Goal: Register for event/course: Sign up to attend an event or enroll in a course

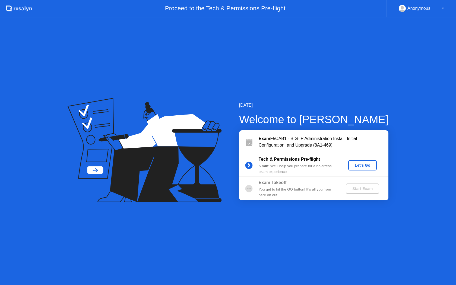
click at [360, 168] on div "Let's Go" at bounding box center [363, 165] width 24 height 4
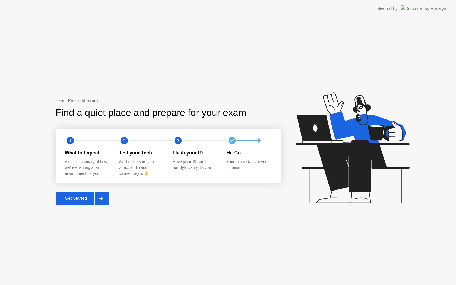
click at [89, 199] on div "Get Started" at bounding box center [75, 198] width 37 height 5
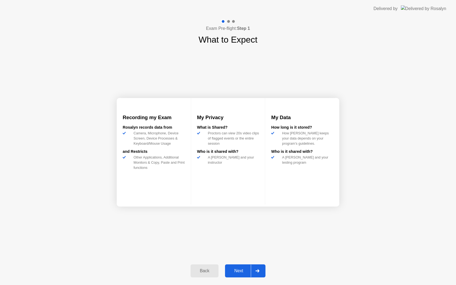
click at [246, 276] on button "Next" at bounding box center [245, 271] width 40 height 13
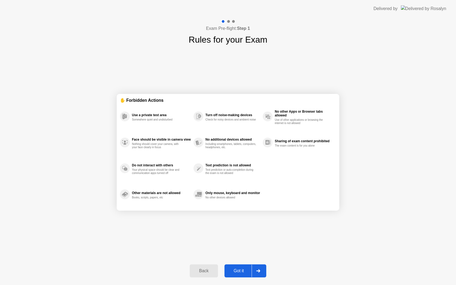
click at [246, 274] on div "Got it" at bounding box center [239, 271] width 26 height 5
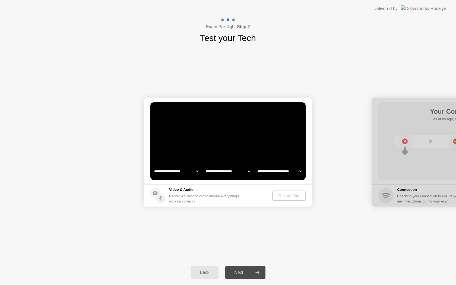
select select "**********"
select select "*******"
click at [184, 170] on select "**********" at bounding box center [176, 171] width 46 height 11
click at [234, 173] on select "**********" at bounding box center [228, 171] width 46 height 11
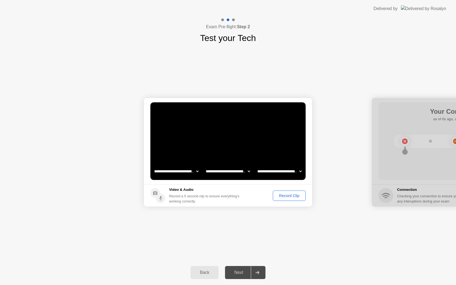
click at [313, 45] on div "**********" at bounding box center [228, 153] width 456 height 216
click at [285, 197] on div "Record Clip" at bounding box center [289, 196] width 29 height 4
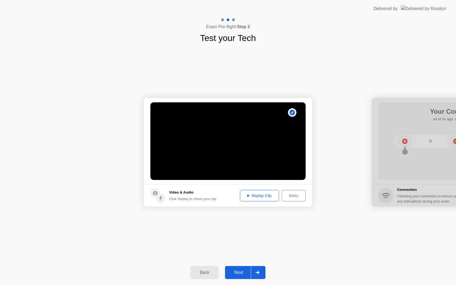
click at [261, 195] on div "Replay Clip" at bounding box center [259, 196] width 35 height 4
click at [237, 273] on div "Next" at bounding box center [239, 272] width 24 height 5
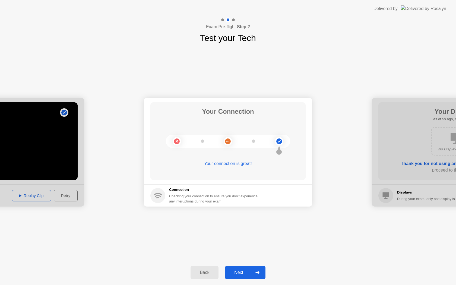
click at [235, 270] on div "Next" at bounding box center [239, 272] width 24 height 5
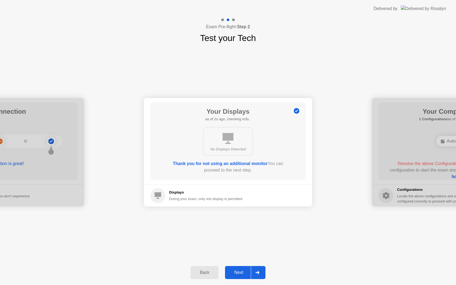
click at [230, 138] on icon at bounding box center [228, 138] width 11 height 11
click at [246, 278] on button "Next" at bounding box center [245, 272] width 40 height 13
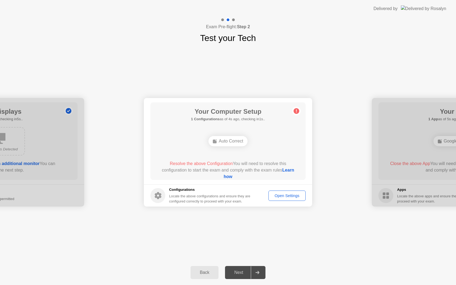
click at [275, 198] on div "Open Settings" at bounding box center [287, 196] width 33 height 4
click at [224, 164] on span "Resolve the above Configuration" at bounding box center [201, 163] width 63 height 5
click at [227, 141] on div "Auto Correct" at bounding box center [228, 141] width 39 height 10
drag, startPoint x: 171, startPoint y: 191, endPoint x: 217, endPoint y: 197, distance: 46.2
click at [217, 197] on div "Configurations Locate the above configurations and ensure they are configured c…" at bounding box center [210, 195] width 82 height 17
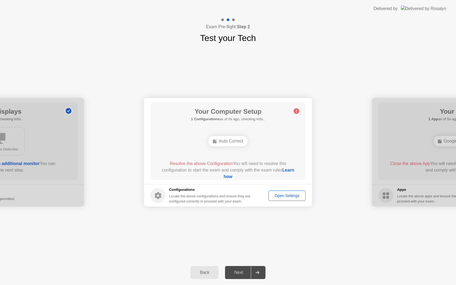
click at [228, 172] on div "Resolve the above Configuration You will need to resolve this configuration to …" at bounding box center [228, 171] width 140 height 20
click at [226, 178] on link "Learn how" at bounding box center [259, 173] width 71 height 11
click at [285, 196] on div "Open Settings" at bounding box center [287, 196] width 33 height 4
click at [234, 176] on link "Learn how" at bounding box center [259, 173] width 71 height 11
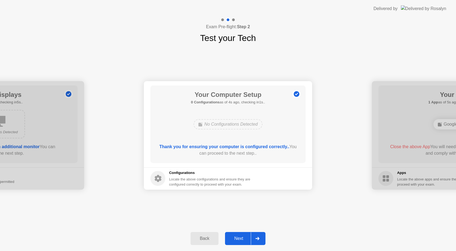
click at [250, 238] on div "Next" at bounding box center [239, 238] width 24 height 5
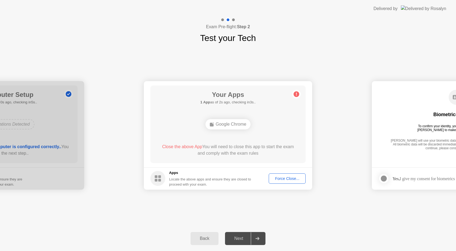
click at [279, 182] on button "Force Close..." at bounding box center [287, 179] width 37 height 10
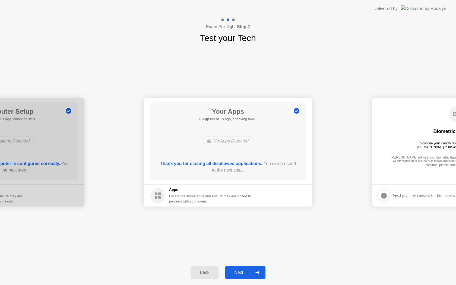
click at [243, 279] on div "Back Next" at bounding box center [228, 272] width 456 height 25
click at [243, 271] on div "Next" at bounding box center [239, 272] width 24 height 5
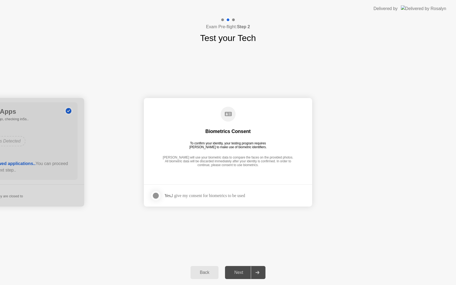
click at [158, 196] on div at bounding box center [156, 196] width 7 height 7
click at [255, 274] on div at bounding box center [257, 272] width 13 height 12
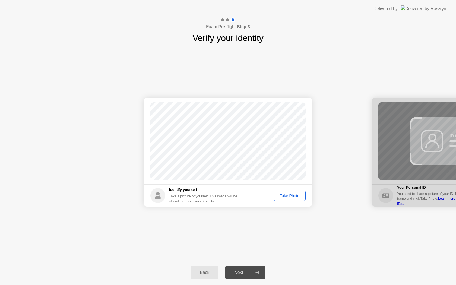
click at [289, 197] on div "Take Photo" at bounding box center [290, 196] width 28 height 4
click at [248, 274] on div "Next" at bounding box center [239, 272] width 24 height 5
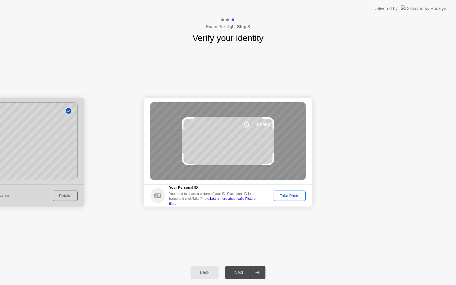
click at [297, 196] on div "Take Photo" at bounding box center [290, 196] width 28 height 4
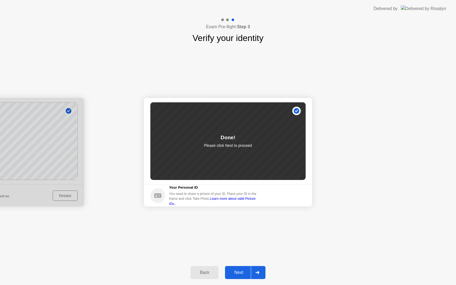
click at [249, 268] on button "Next" at bounding box center [245, 272] width 40 height 13
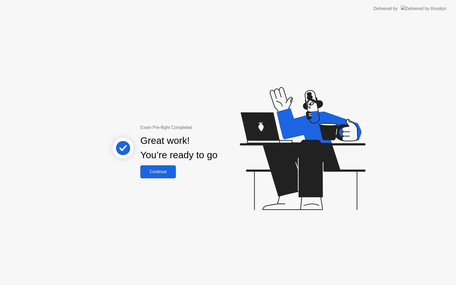
click at [169, 174] on div "Continue" at bounding box center [158, 171] width 32 height 5
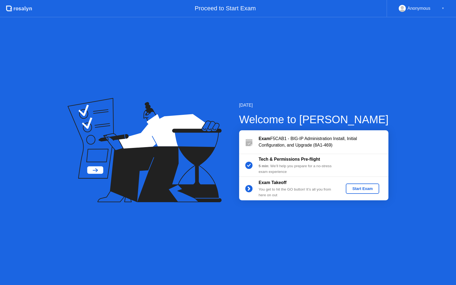
click at [360, 191] on div "Start Exam" at bounding box center [362, 189] width 29 height 4
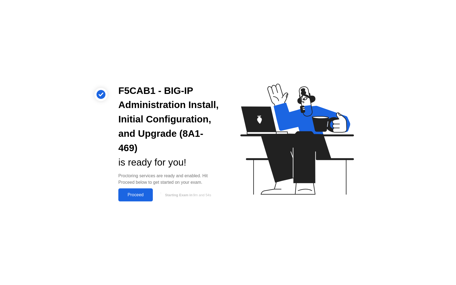
click at [132, 197] on div "Proceed" at bounding box center [135, 195] width 31 height 5
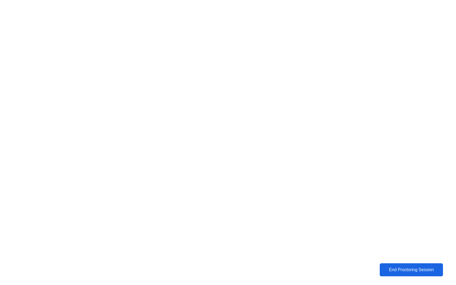
click at [409, 271] on div "End Proctoring Session" at bounding box center [411, 270] width 62 height 5
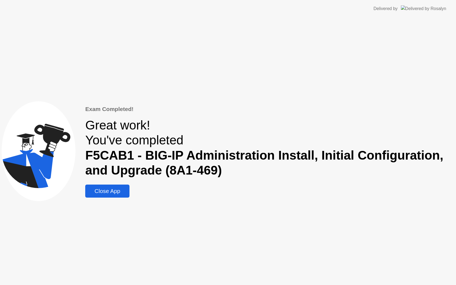
click at [96, 191] on div "Close App" at bounding box center [107, 191] width 41 height 7
